Goal: Find specific page/section: Find specific page/section

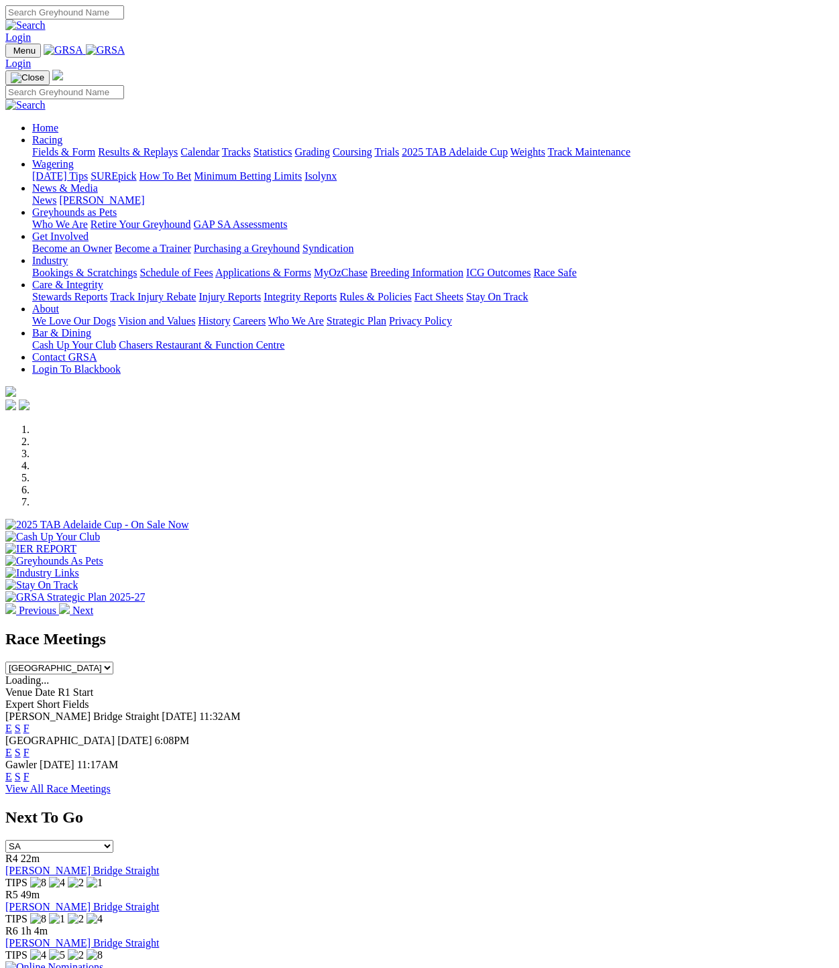
click at [111, 783] on link "View All Race Meetings" at bounding box center [57, 788] width 105 height 11
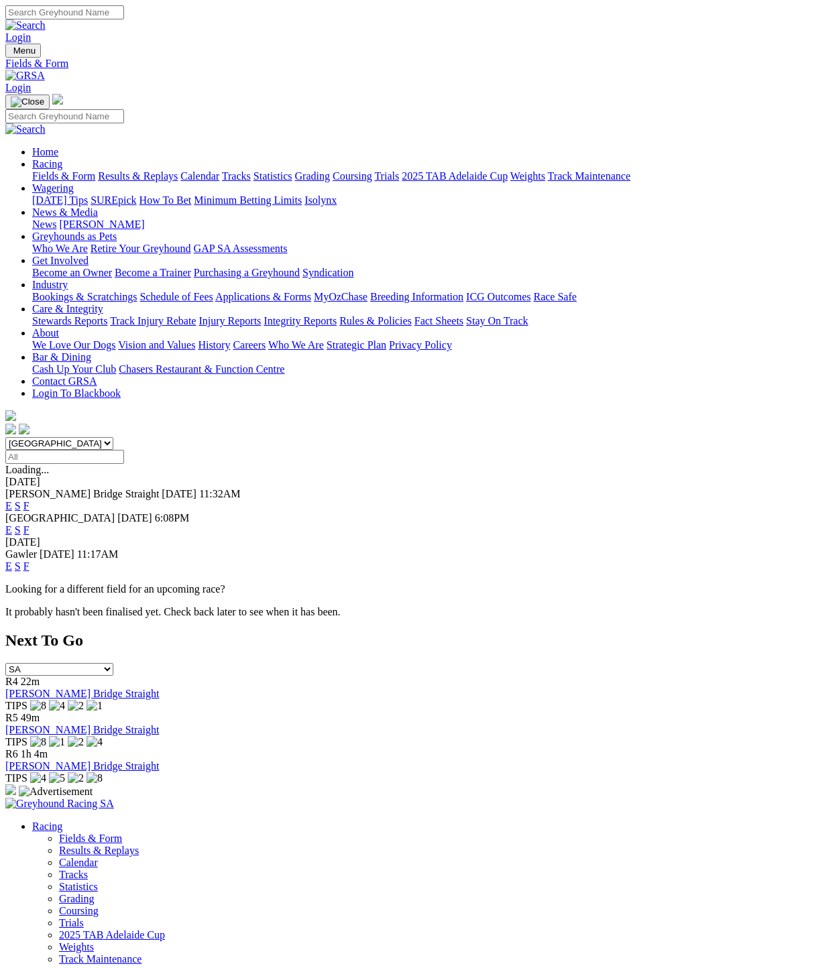
click at [124, 450] on input "Select date" at bounding box center [64, 457] width 119 height 14
type input "Sunday, 12 Oct 2025"
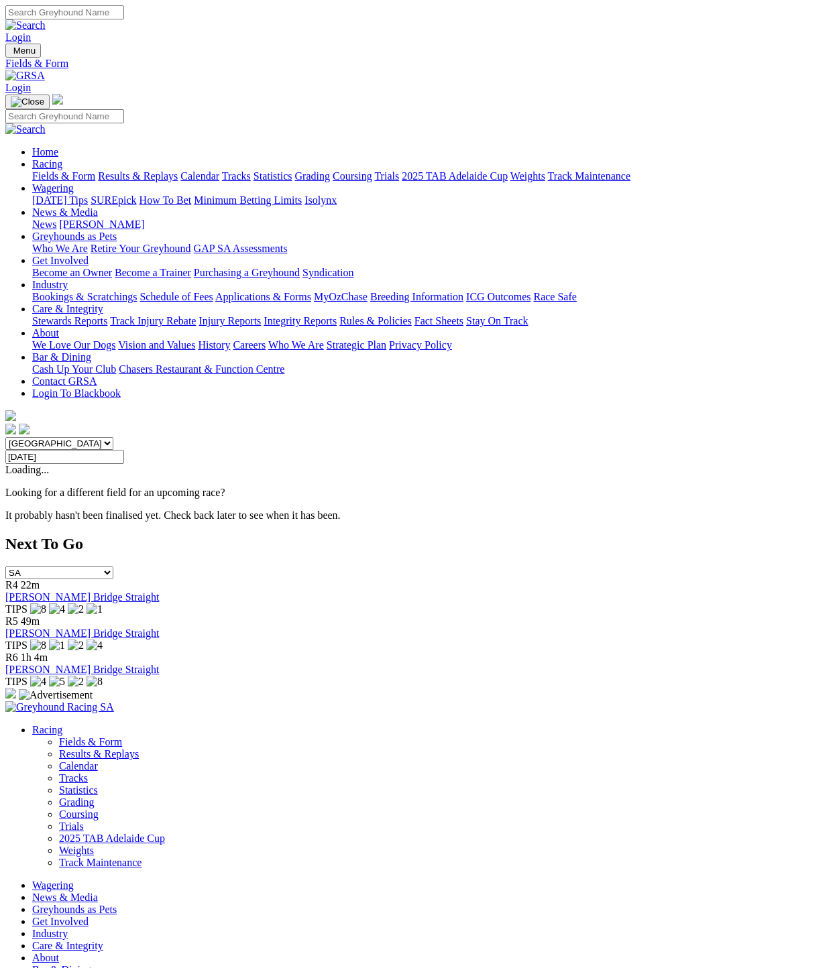
click at [219, 170] on link "Calendar" at bounding box center [199, 175] width 39 height 11
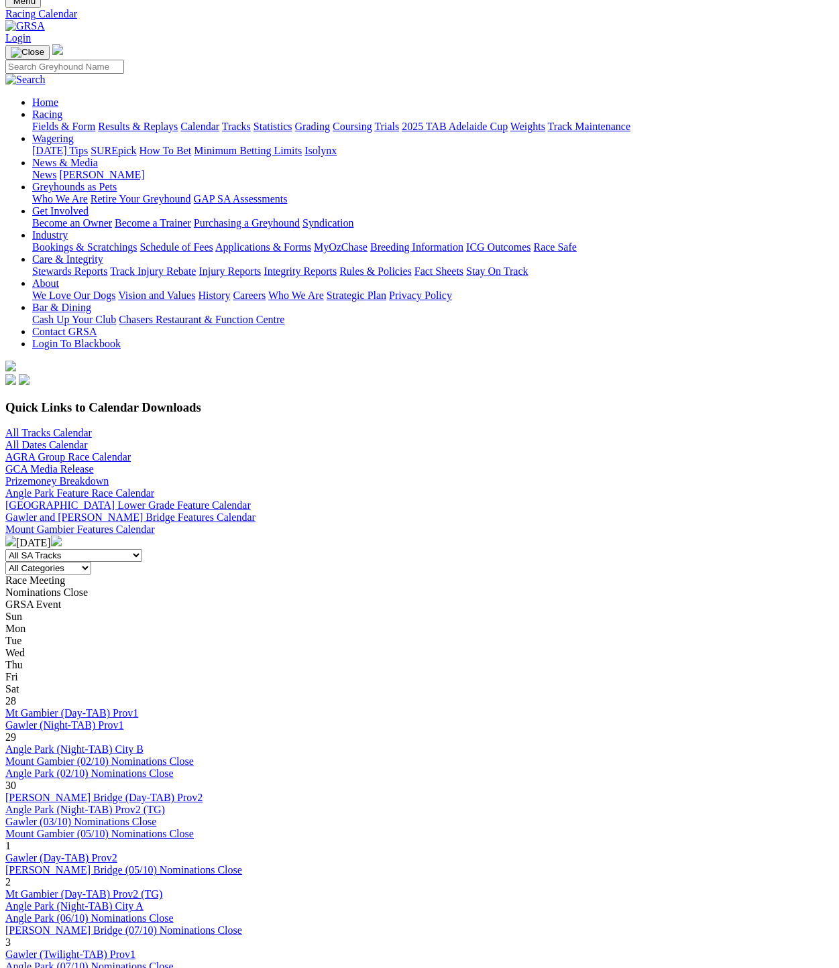
scroll to position [134, 0]
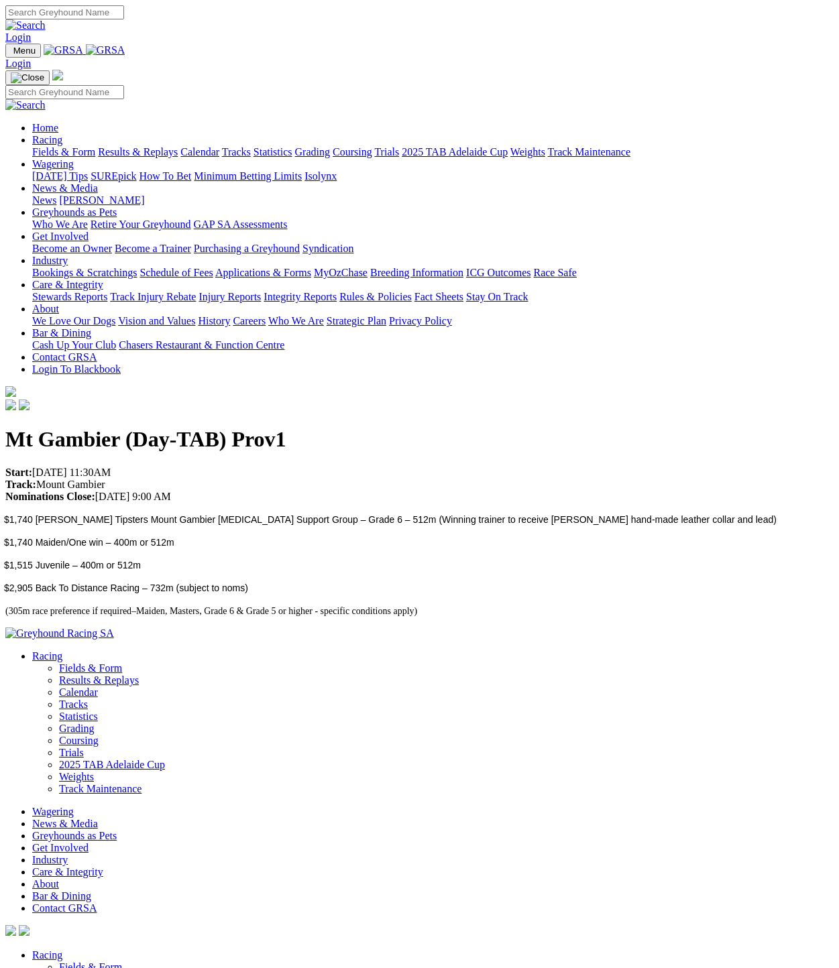
drag, startPoint x: 197, startPoint y: 204, endPoint x: 79, endPoint y: 204, distance: 118.0
click at [79, 467] on p "Start: 12/10/2025 11:30AM Track: Mount Gambier Nominations Close: 08/10/2025 9:…" at bounding box center [419, 485] width 828 height 36
